Goal: Task Accomplishment & Management: Use online tool/utility

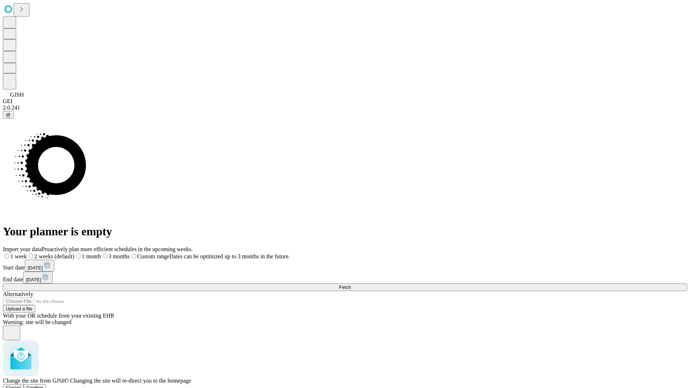
click at [44, 386] on span "Confirm" at bounding box center [35, 388] width 17 height 5
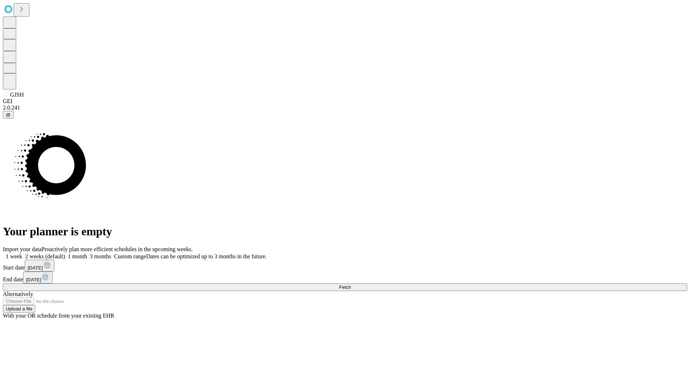
click at [65, 254] on label "2 weeks (default)" at bounding box center [43, 257] width 43 height 6
click at [351, 285] on span "Fetch" at bounding box center [345, 287] width 12 height 5
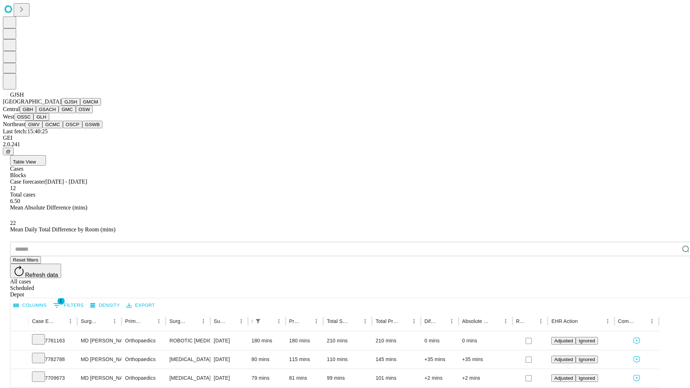
click at [80, 106] on button "GMCM" at bounding box center [90, 102] width 21 height 8
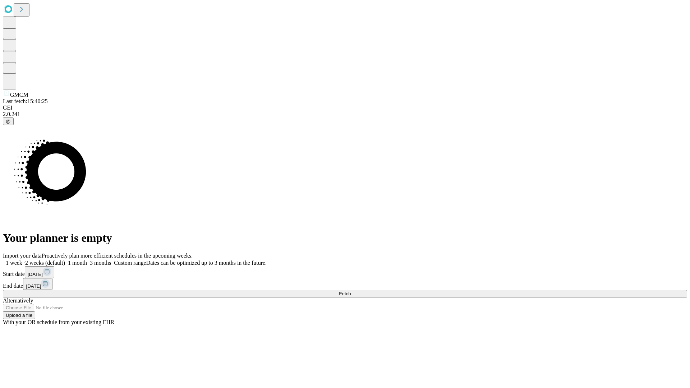
click at [65, 260] on label "2 weeks (default)" at bounding box center [43, 263] width 43 height 6
click at [351, 291] on span "Fetch" at bounding box center [345, 293] width 12 height 5
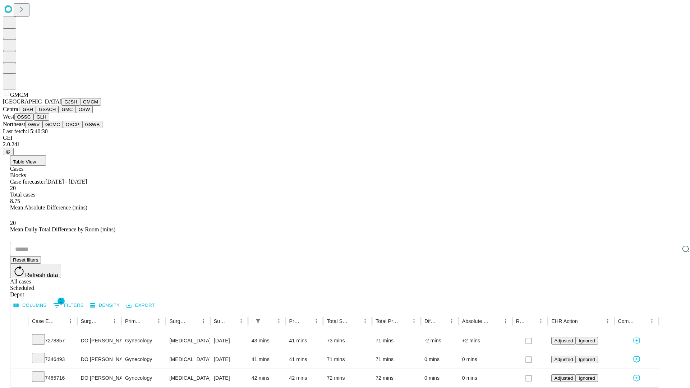
click at [36, 113] on button "GBH" at bounding box center [28, 110] width 16 height 8
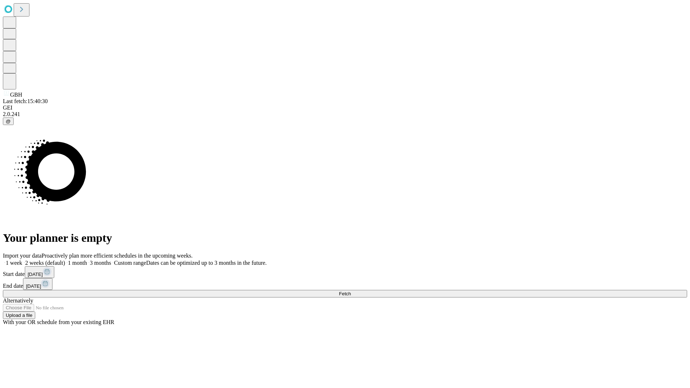
click at [65, 260] on label "2 weeks (default)" at bounding box center [43, 263] width 43 height 6
click at [351, 291] on span "Fetch" at bounding box center [345, 293] width 12 height 5
click at [65, 260] on label "2 weeks (default)" at bounding box center [43, 263] width 43 height 6
click at [351, 291] on span "Fetch" at bounding box center [345, 293] width 12 height 5
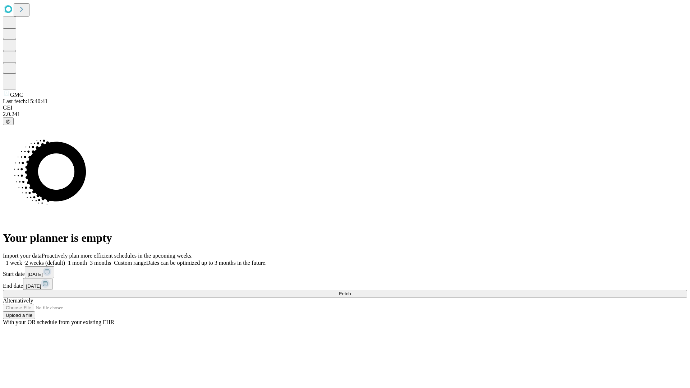
click at [65, 260] on label "2 weeks (default)" at bounding box center [43, 263] width 43 height 6
click at [351, 291] on span "Fetch" at bounding box center [345, 293] width 12 height 5
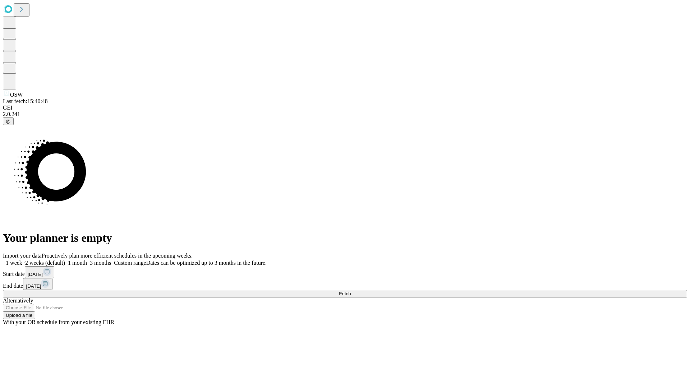
click at [351, 291] on span "Fetch" at bounding box center [345, 293] width 12 height 5
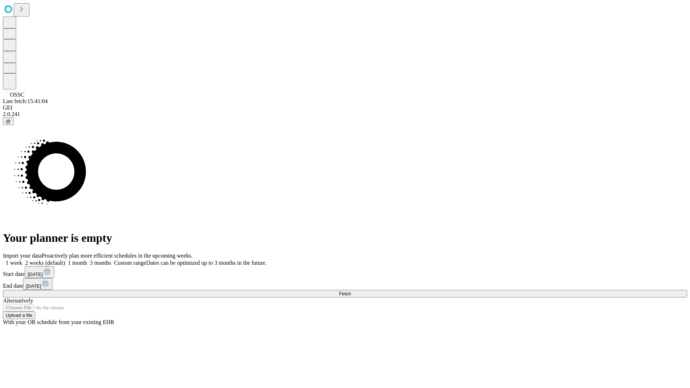
click at [65, 260] on label "2 weeks (default)" at bounding box center [43, 263] width 43 height 6
click at [351, 291] on span "Fetch" at bounding box center [345, 293] width 12 height 5
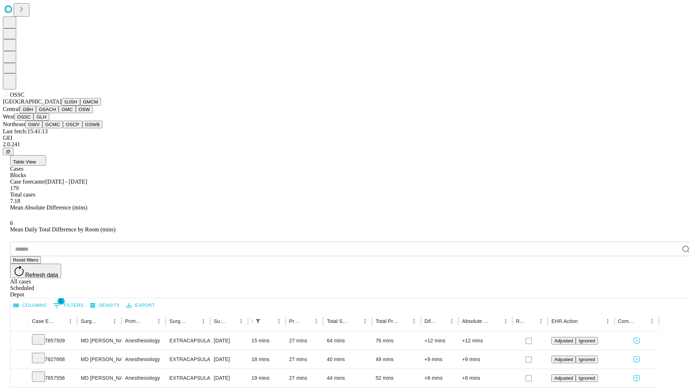
click at [49, 121] on button "GLH" at bounding box center [40, 117] width 15 height 8
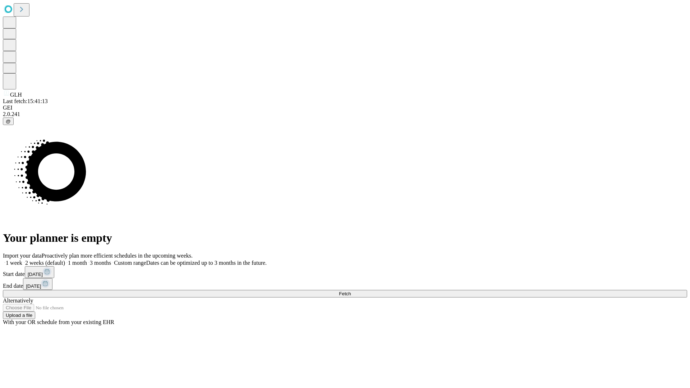
click at [65, 260] on label "2 weeks (default)" at bounding box center [43, 263] width 43 height 6
click at [351, 291] on span "Fetch" at bounding box center [345, 293] width 12 height 5
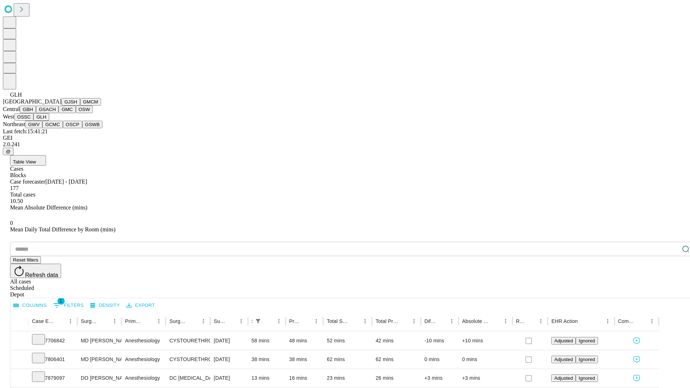
click at [42, 128] on button "GWV" at bounding box center [33, 125] width 17 height 8
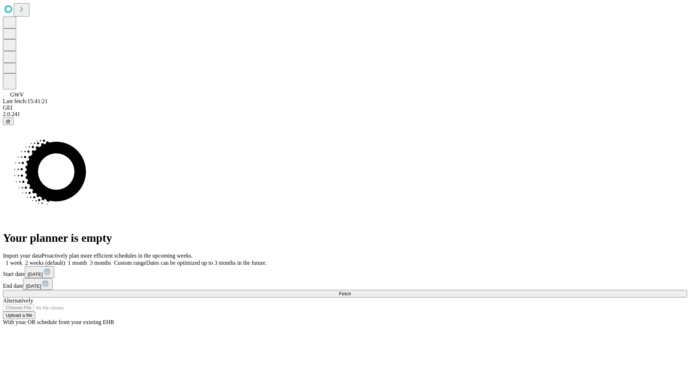
click at [65, 260] on label "2 weeks (default)" at bounding box center [43, 263] width 43 height 6
click at [351, 291] on span "Fetch" at bounding box center [345, 293] width 12 height 5
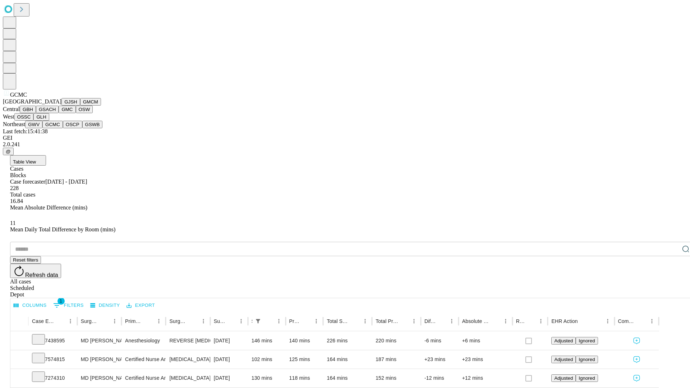
click at [63, 128] on button "OSCP" at bounding box center [72, 125] width 19 height 8
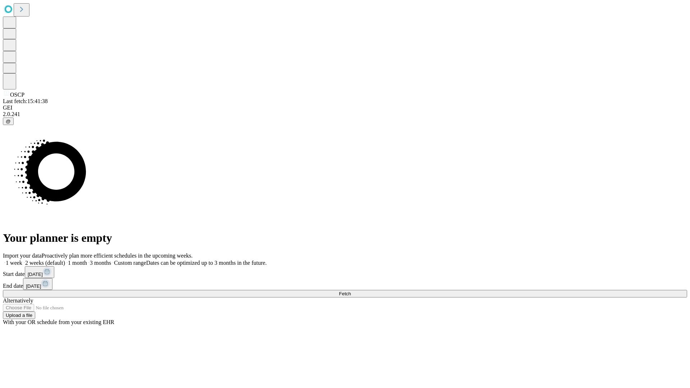
click at [351, 291] on span "Fetch" at bounding box center [345, 293] width 12 height 5
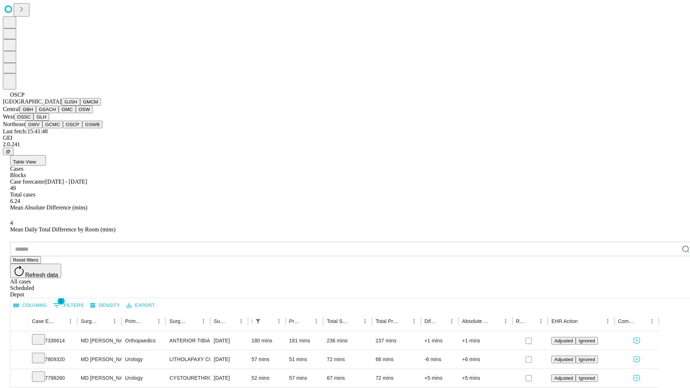
click at [82, 128] on button "GSWB" at bounding box center [92, 125] width 20 height 8
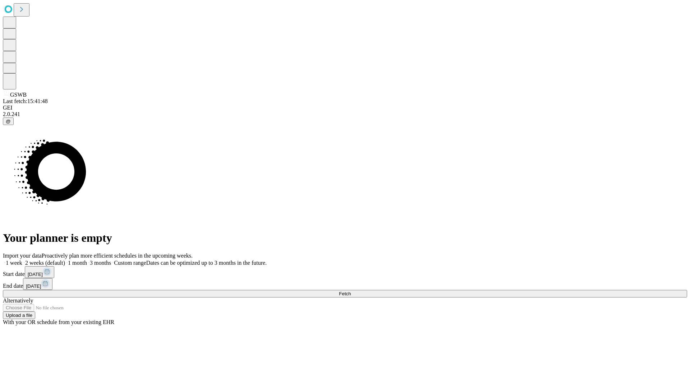
click at [65, 260] on label "2 weeks (default)" at bounding box center [43, 263] width 43 height 6
click at [351, 291] on span "Fetch" at bounding box center [345, 293] width 12 height 5
